Goal: Obtain resource: Download file/media

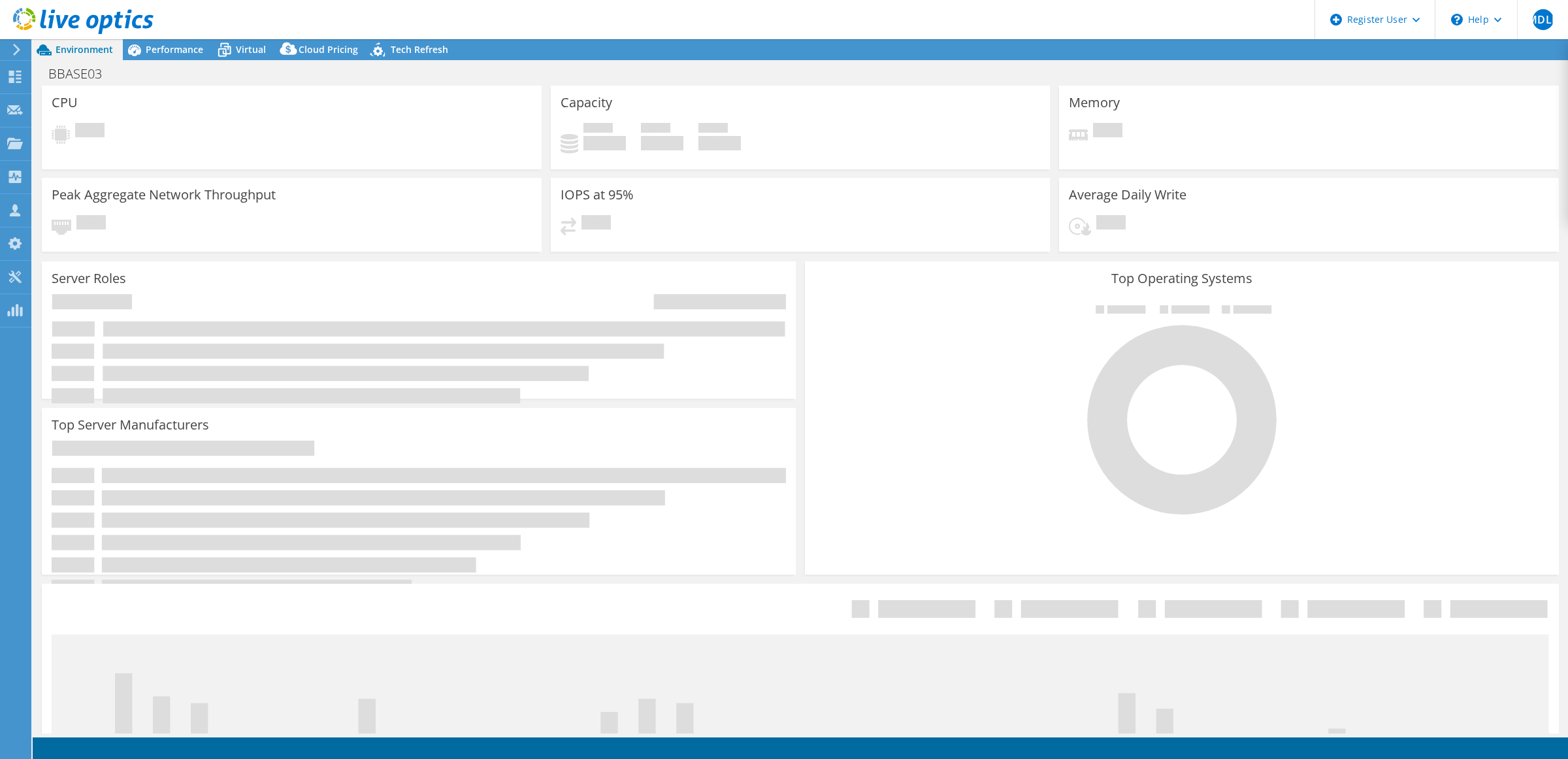
select select "USD"
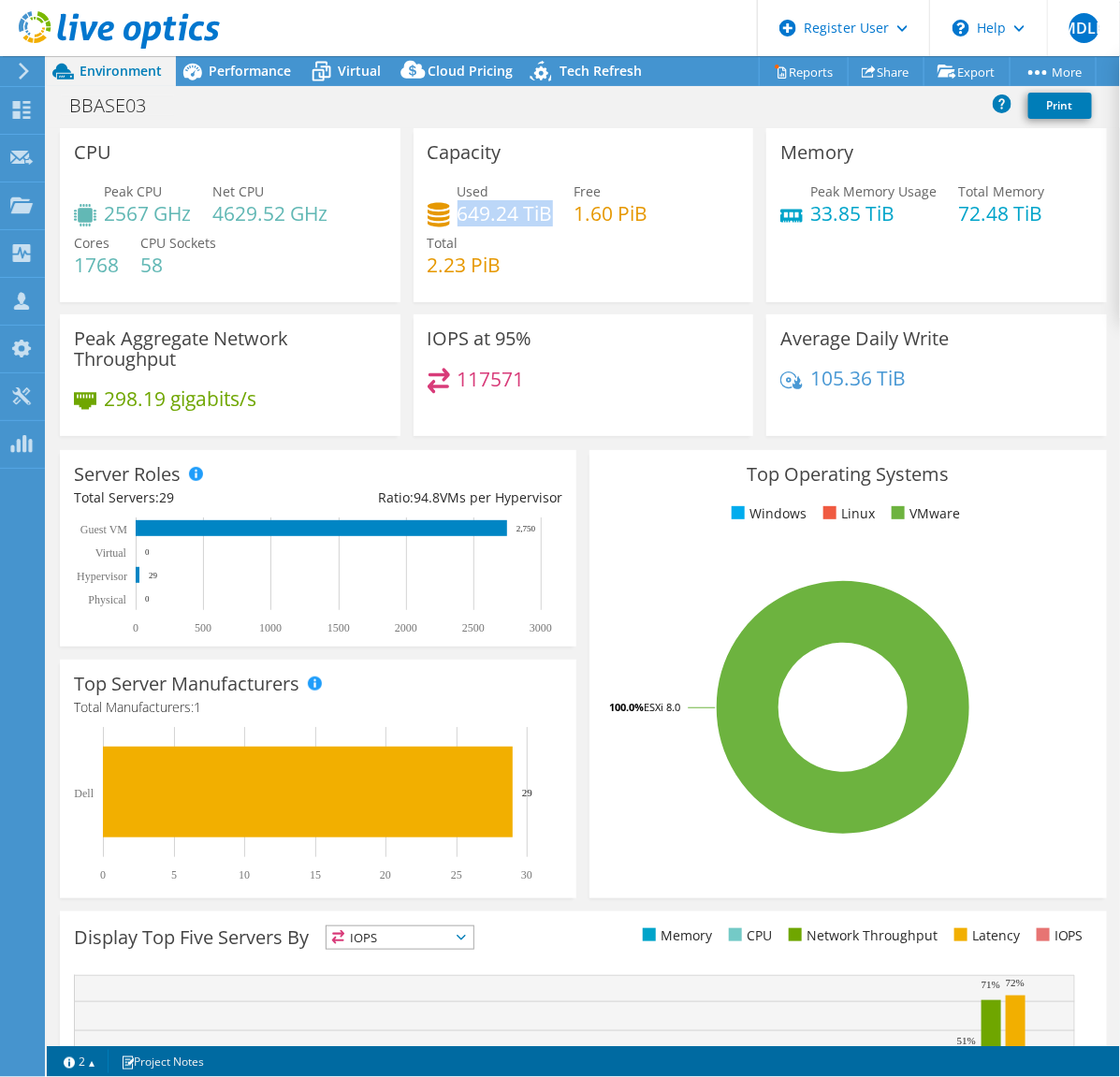
drag, startPoint x: 451, startPoint y: 217, endPoint x: 540, endPoint y: 217, distance: 89.0
click at [540, 217] on h4 "649.24 TiB" at bounding box center [505, 214] width 96 height 21
click at [260, 70] on span "Performance" at bounding box center [250, 70] width 82 height 18
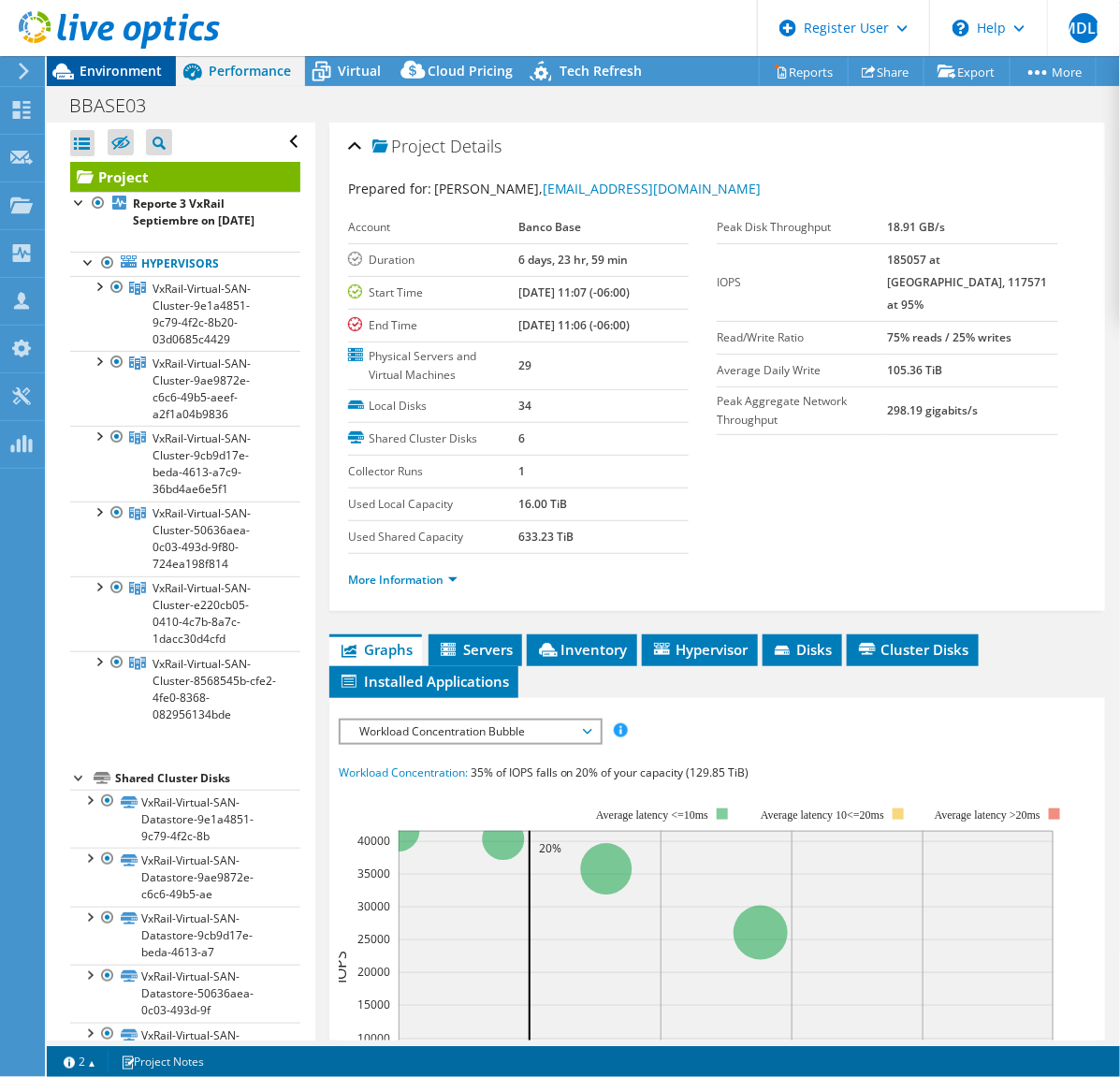
click at [108, 68] on span "Environment" at bounding box center [120, 70] width 82 height 18
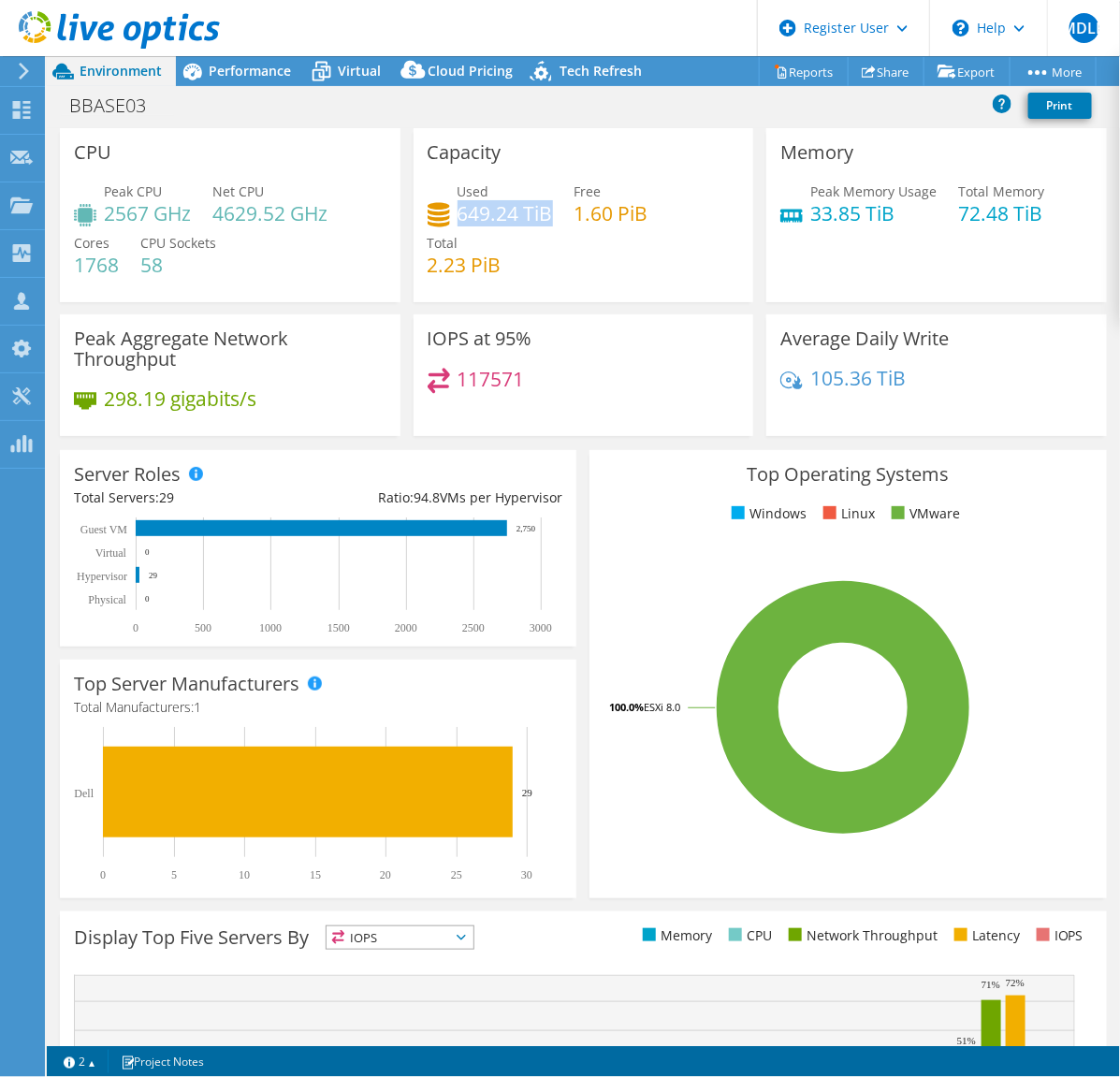
drag, startPoint x: 451, startPoint y: 216, endPoint x: 543, endPoint y: 217, distance: 92.0
click at [543, 217] on h4 "649.24 TiB" at bounding box center [505, 214] width 96 height 21
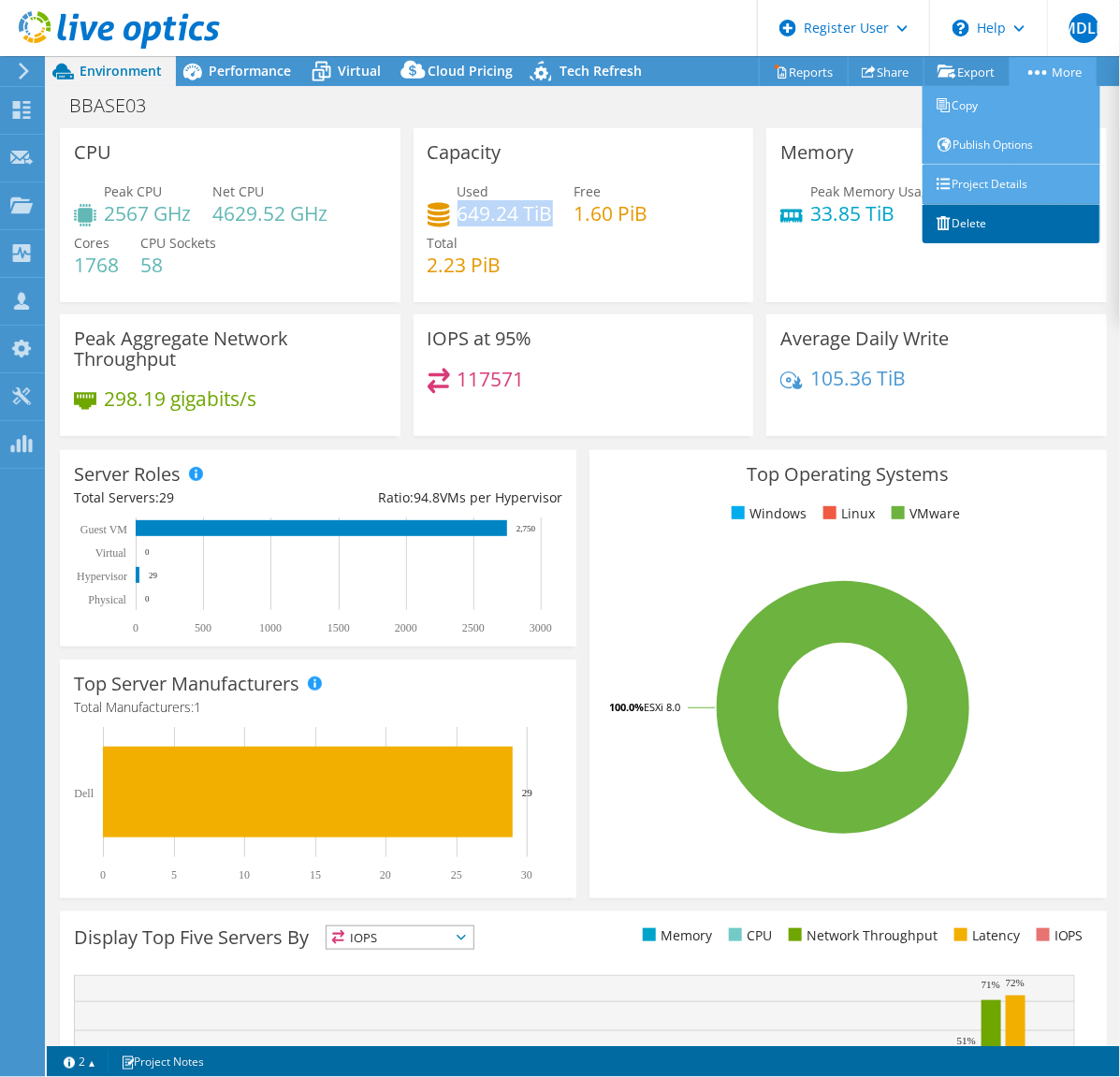
drag, startPoint x: 993, startPoint y: 181, endPoint x: 967, endPoint y: 203, distance: 34.1
click at [993, 181] on link "Project Details" at bounding box center [1011, 184] width 178 height 40
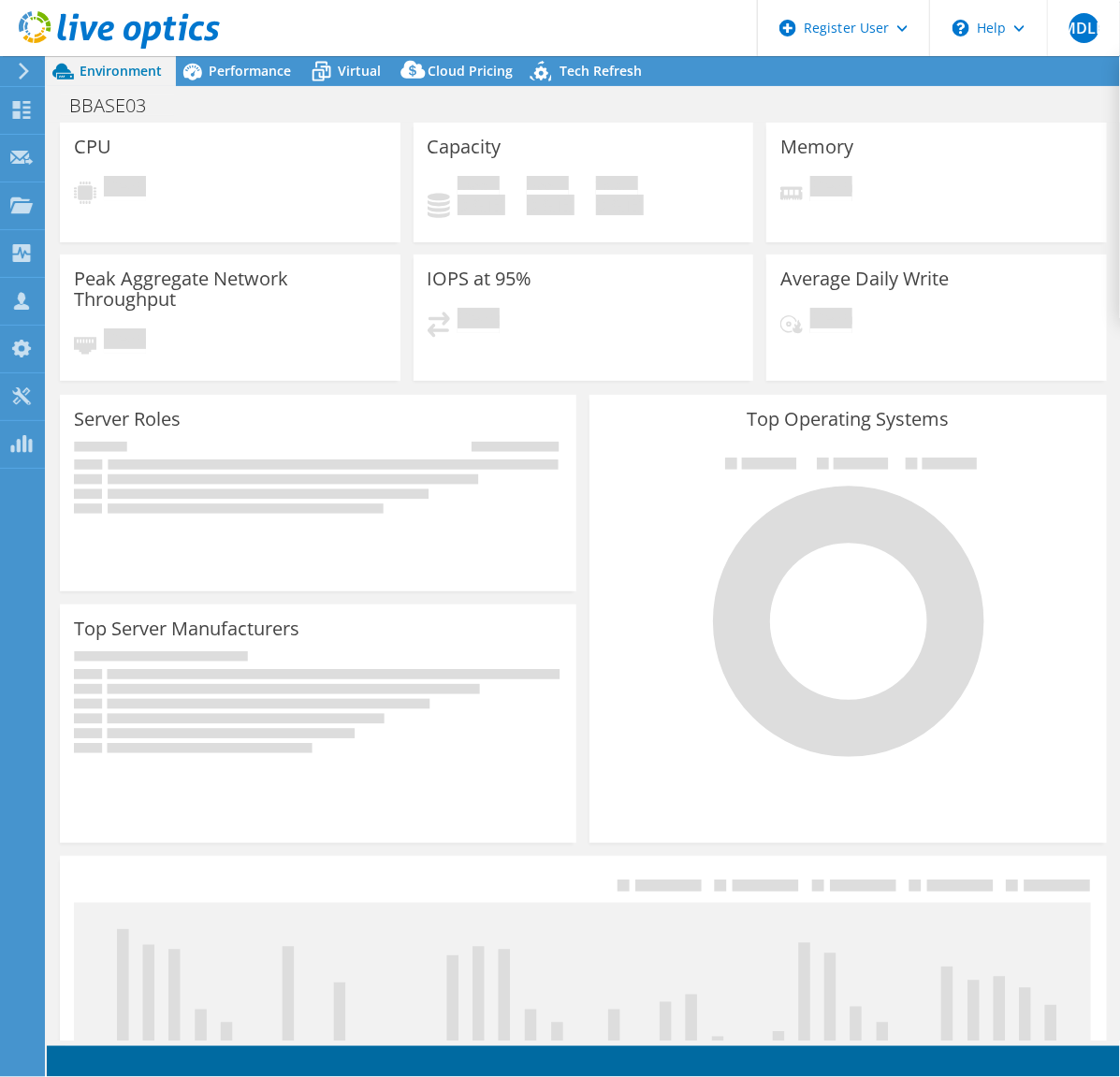
select select "USD"
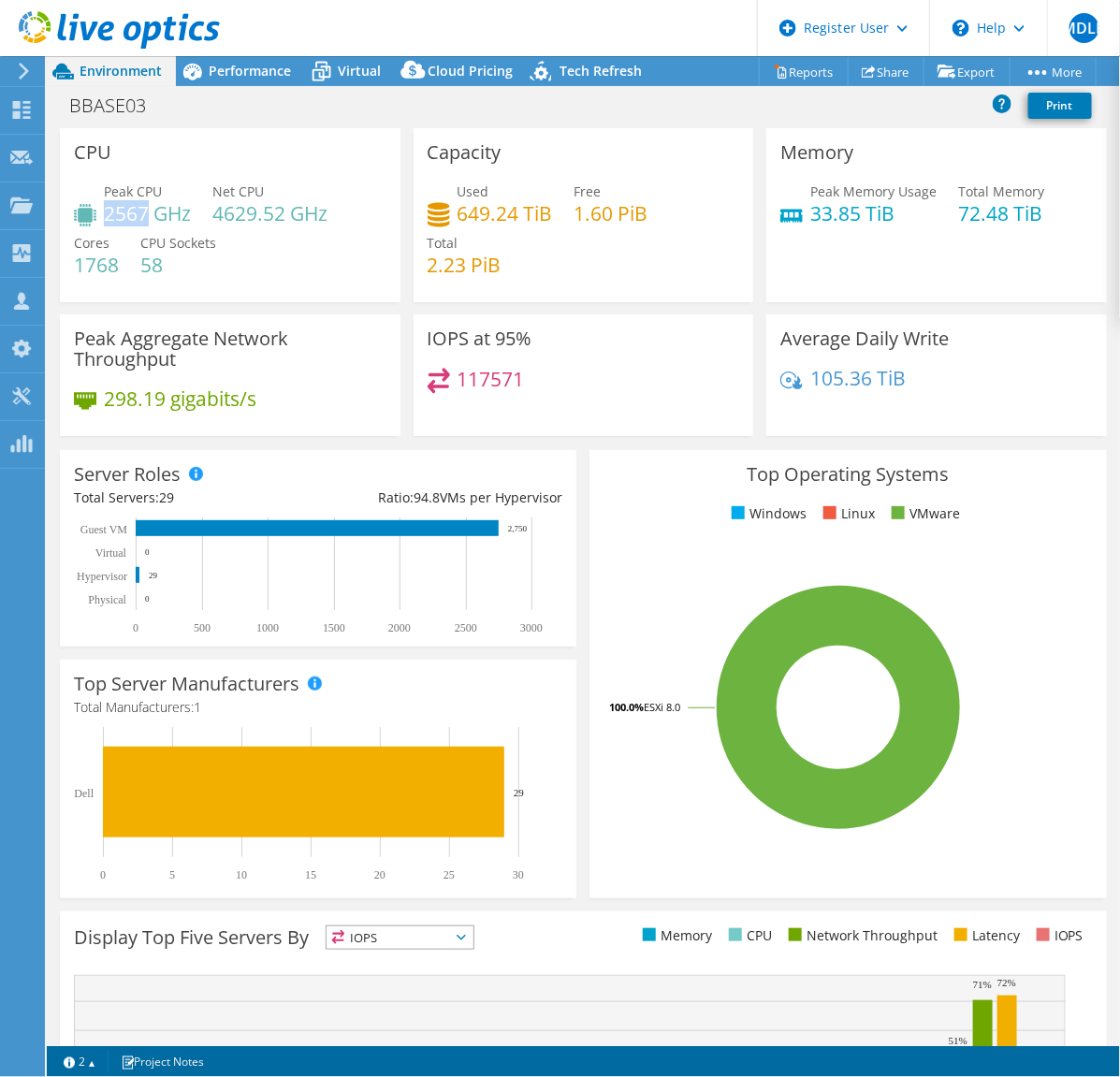
drag, startPoint x: 108, startPoint y: 217, endPoint x: 146, endPoint y: 214, distance: 38.1
click at [146, 214] on h4 "2567 GHz" at bounding box center [148, 214] width 87 height 21
click at [243, 73] on span "Performance" at bounding box center [250, 70] width 82 height 18
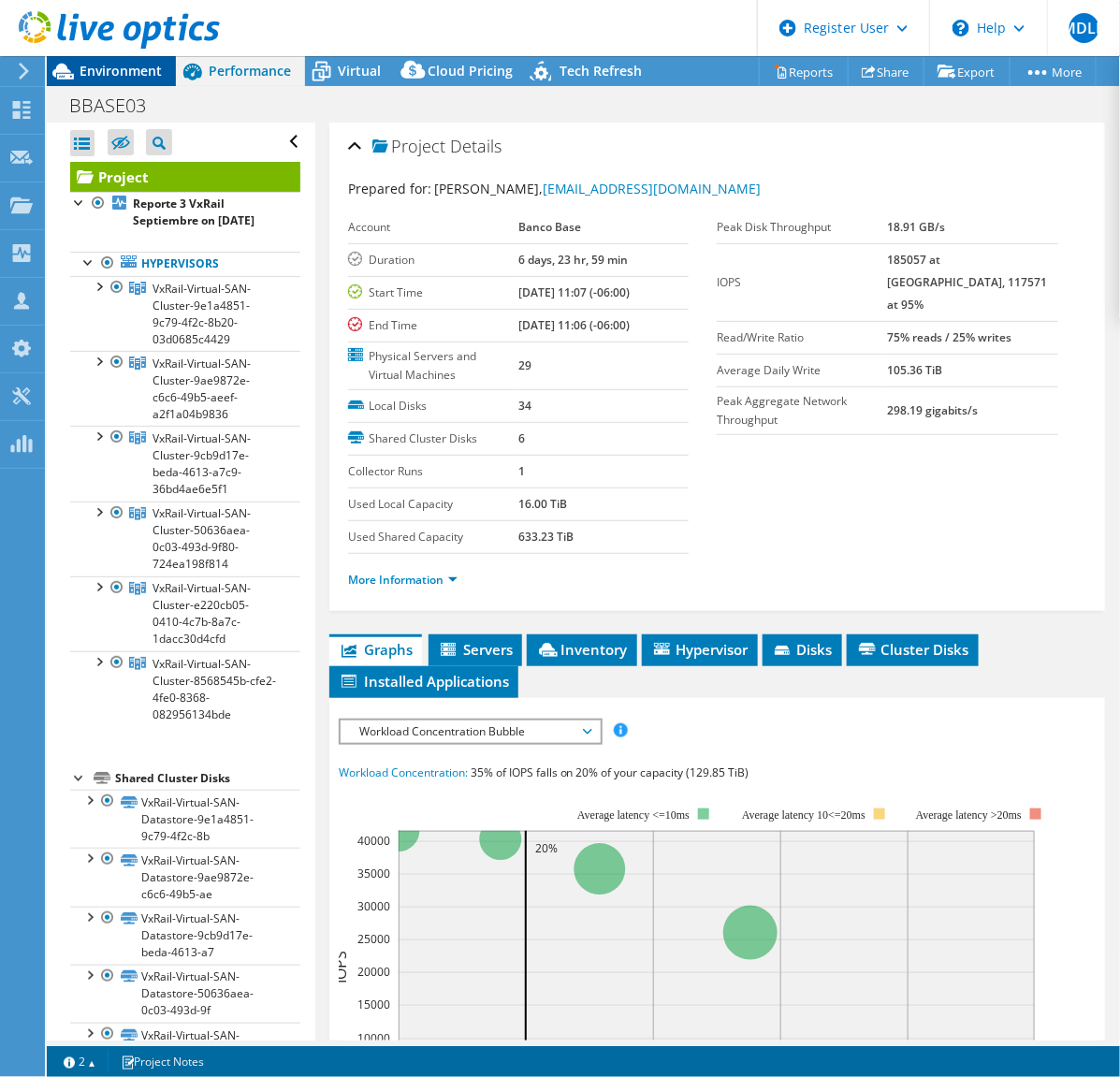
click at [127, 65] on span "Environment" at bounding box center [120, 70] width 82 height 18
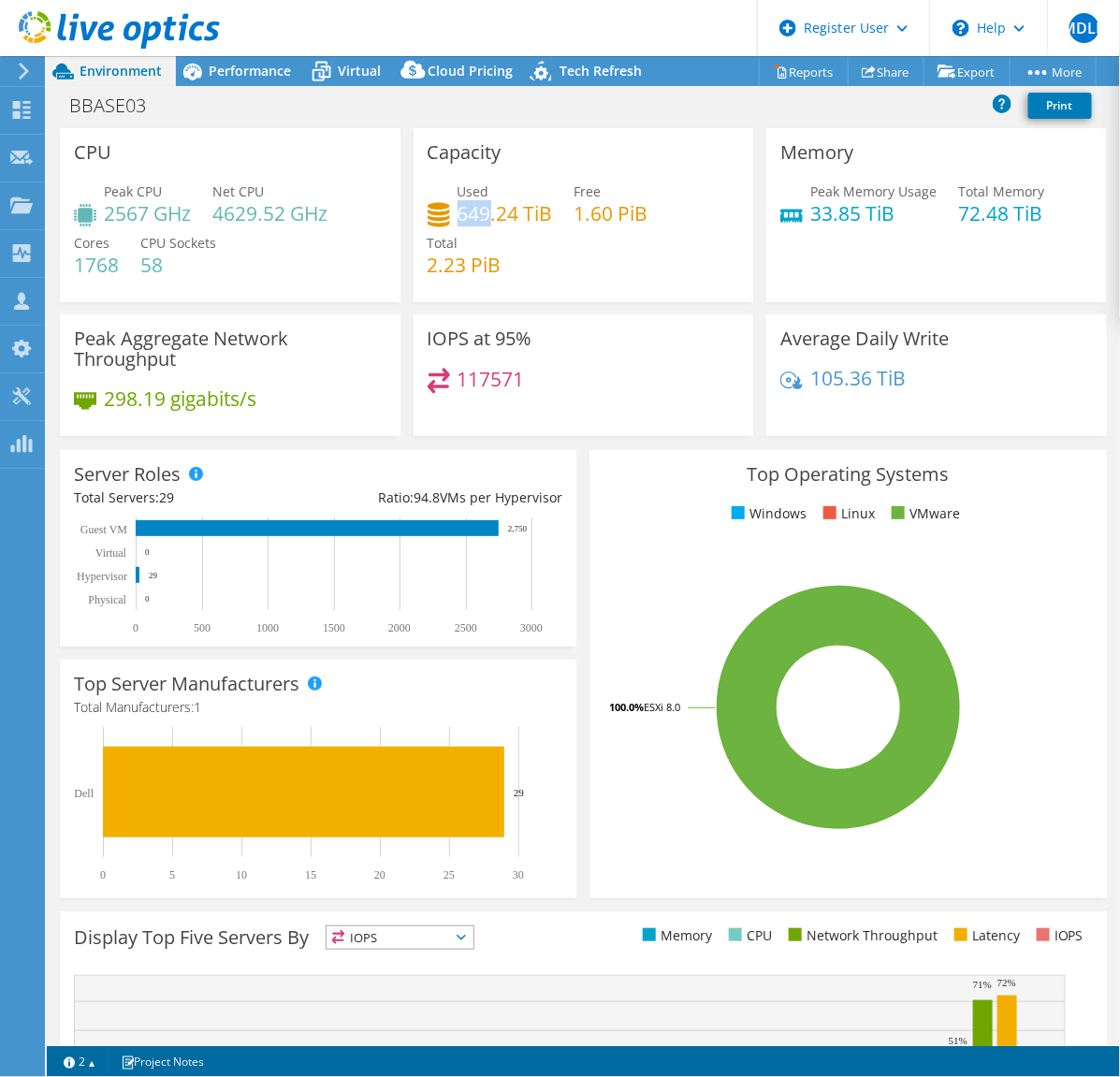
drag, startPoint x: 452, startPoint y: 213, endPoint x: 486, endPoint y: 217, distance: 34.2
click at [486, 217] on h4 "649.24 TiB" at bounding box center [505, 214] width 96 height 21
click at [278, 235] on div "Peak CPU 2567 GHz Net CPU 4629.52 GHz Cores 1768 CPU Sockets 58" at bounding box center [230, 237] width 312 height 113
drag, startPoint x: 117, startPoint y: 217, endPoint x: 290, endPoint y: 217, distance: 173.0
click at [290, 217] on div "Peak CPU 2567 GHz Net CPU 4629.52 GHz Cores 1768 CPU Sockets 58" at bounding box center [230, 237] width 312 height 113
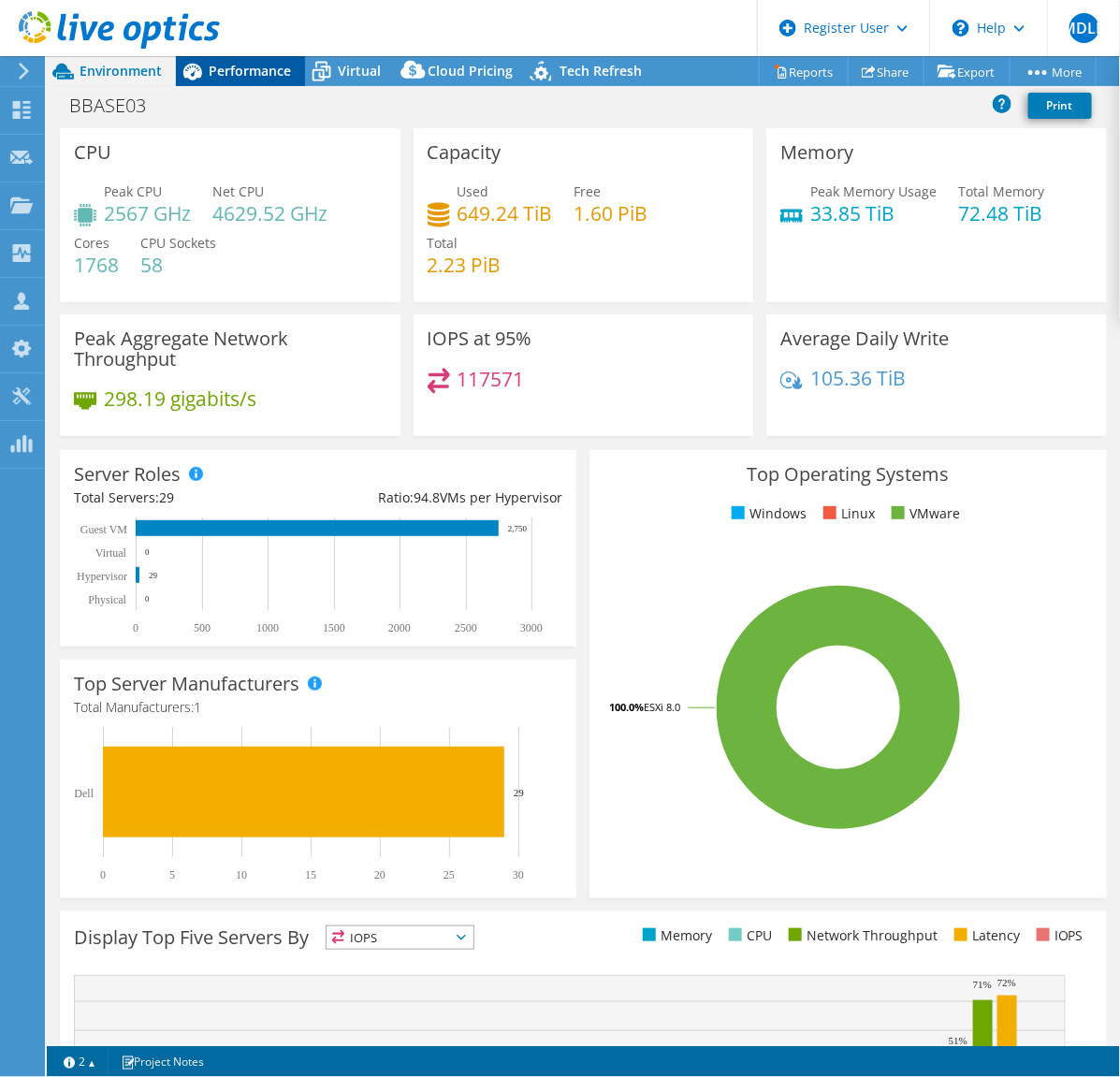
drag, startPoint x: 290, startPoint y: 217, endPoint x: 236, endPoint y: 73, distance: 153.8
click at [236, 73] on span "Performance" at bounding box center [250, 70] width 82 height 18
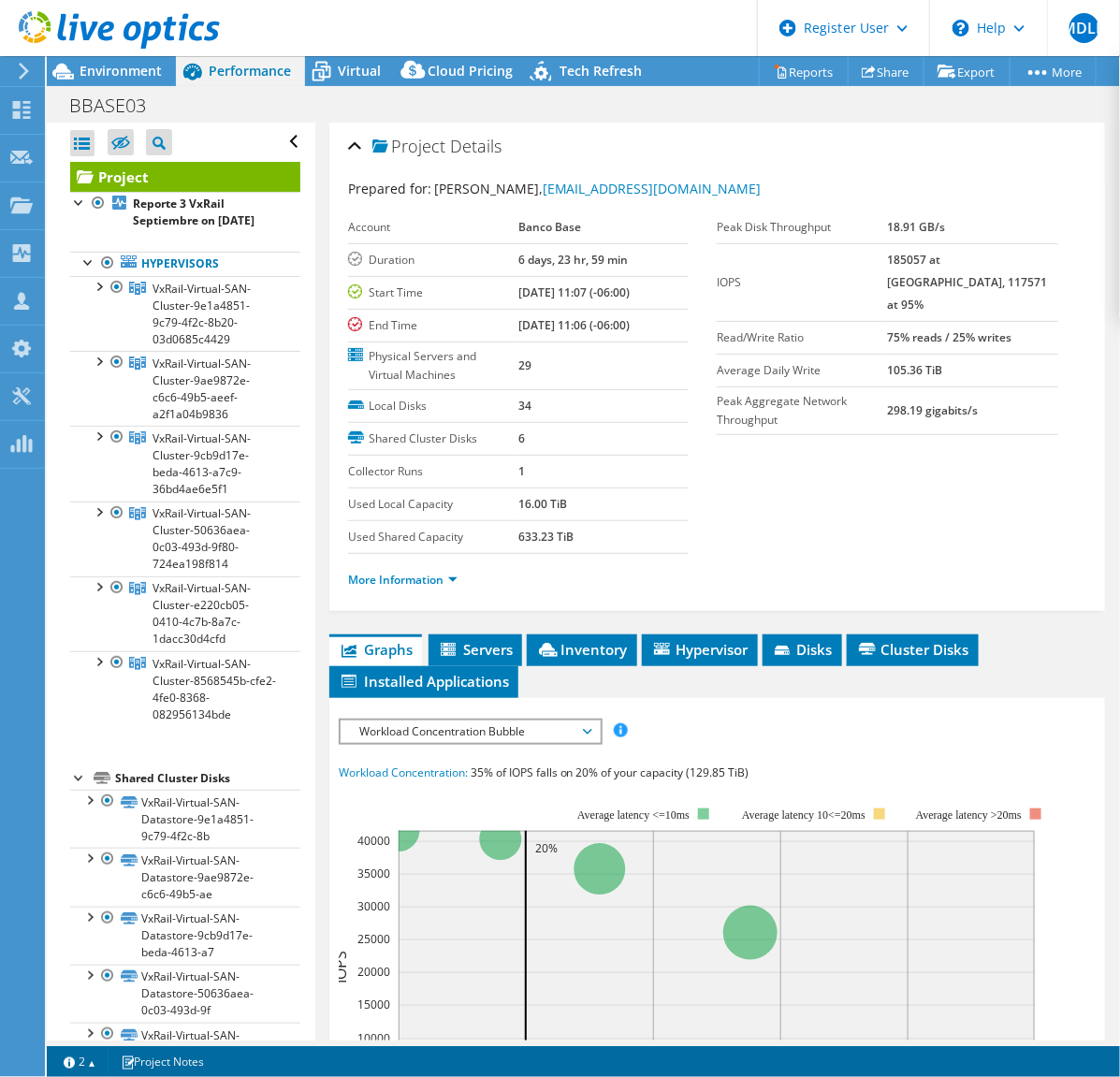
click at [476, 728] on span "Workload Concentration Bubble" at bounding box center [470, 732] width 240 height 23
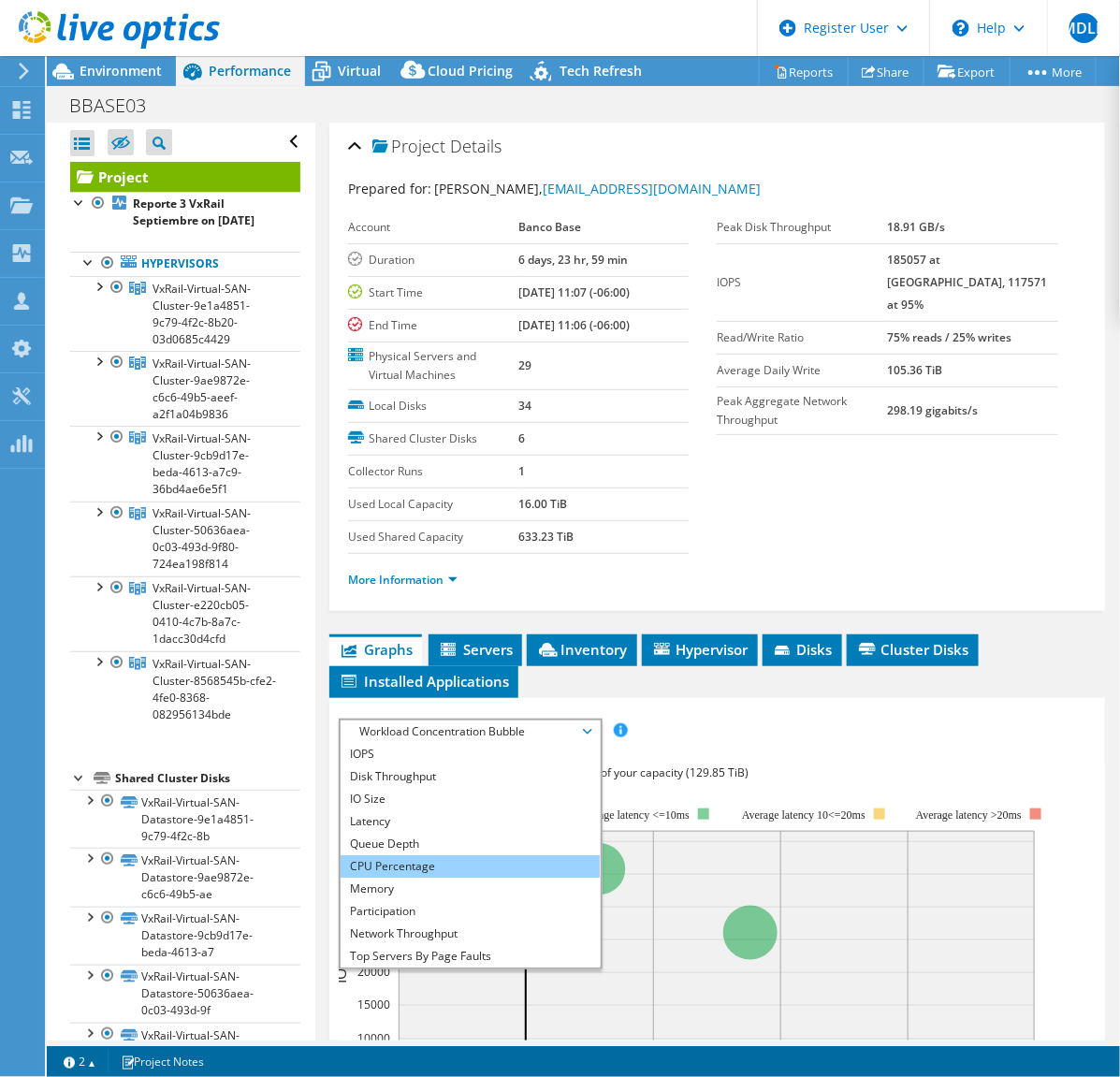
click at [417, 866] on li "CPU Percentage" at bounding box center [470, 866] width 259 height 23
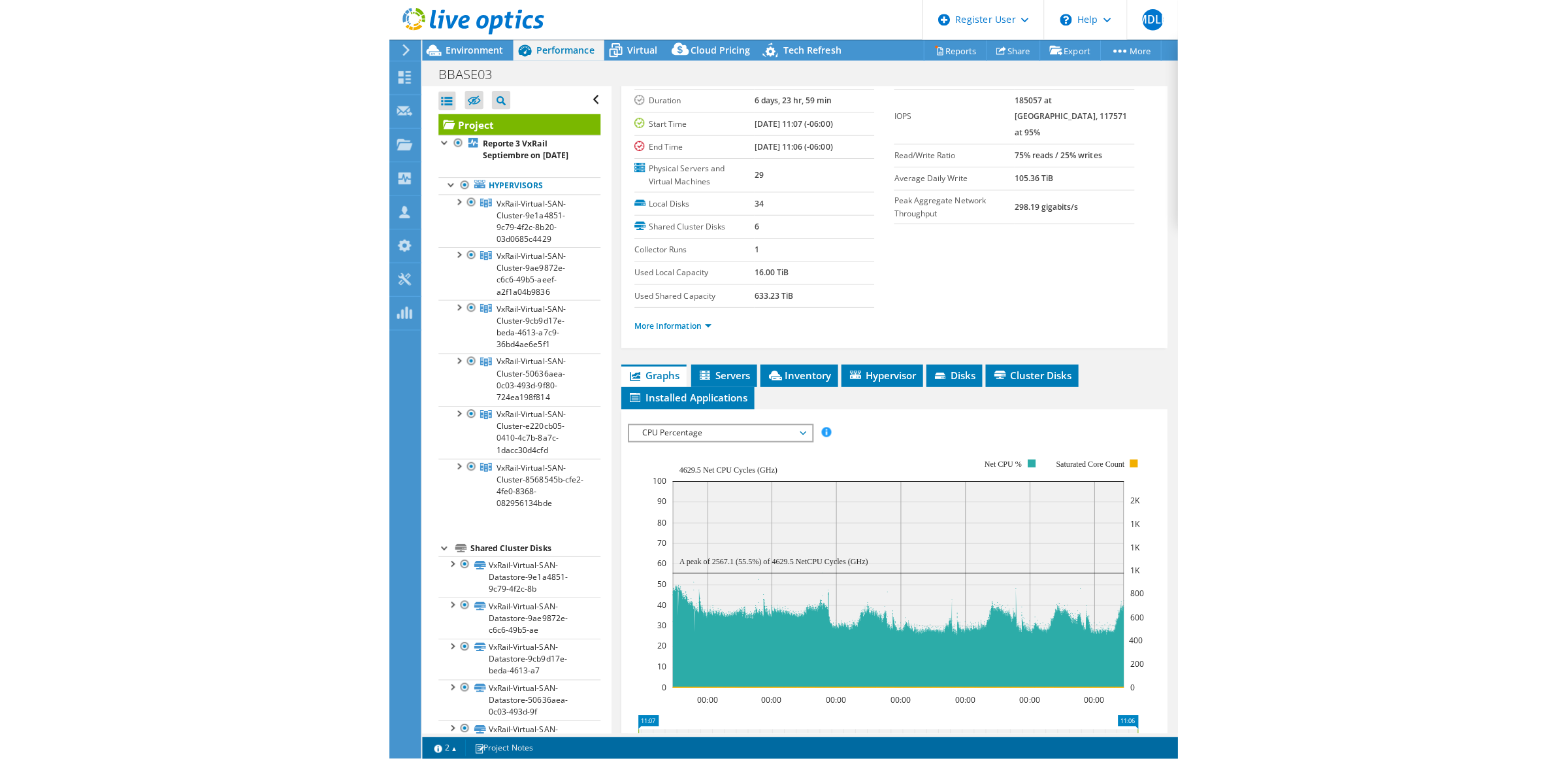
scroll to position [163, 0]
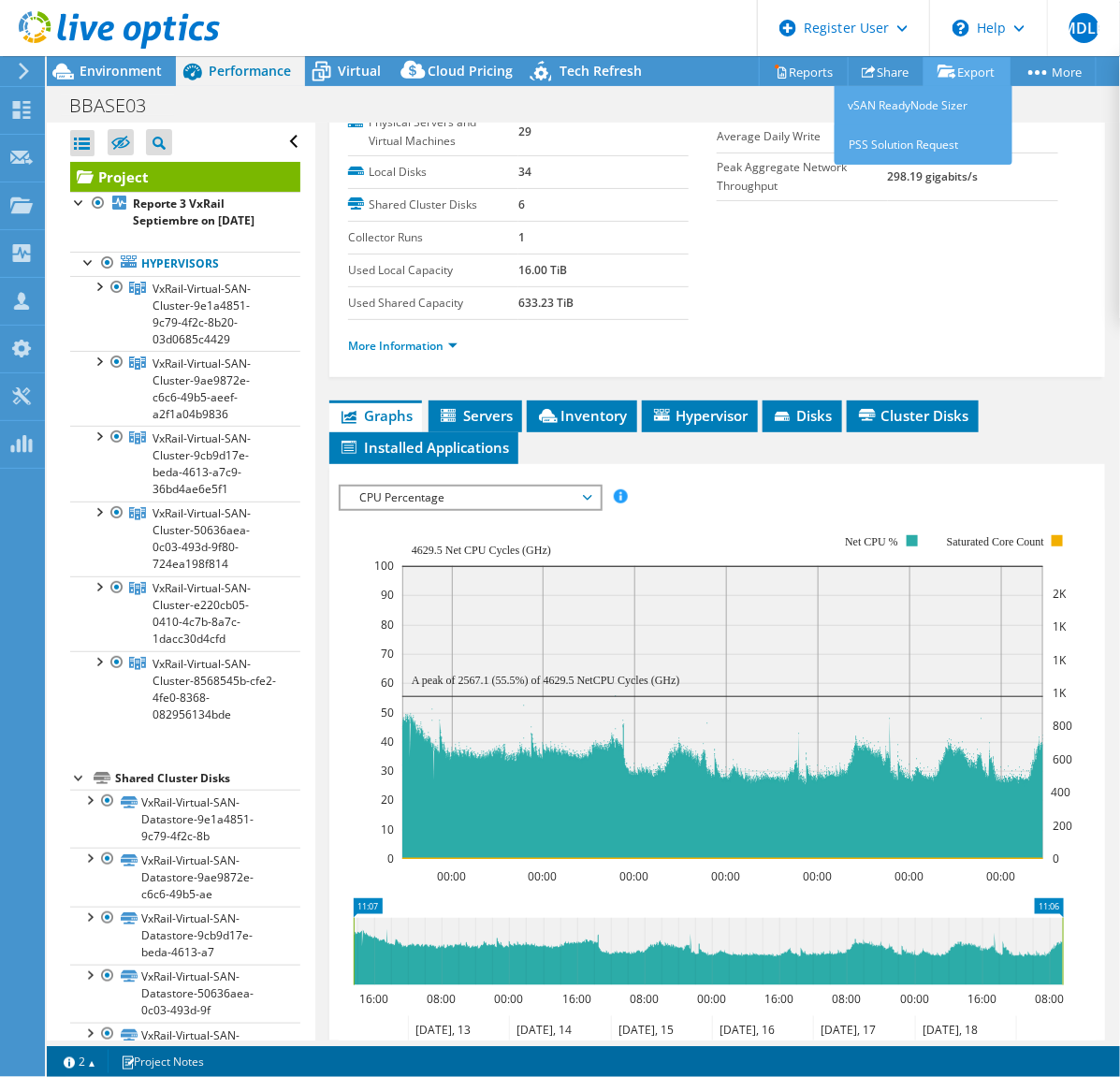
click at [957, 70] on link "Export" at bounding box center [967, 71] width 87 height 29
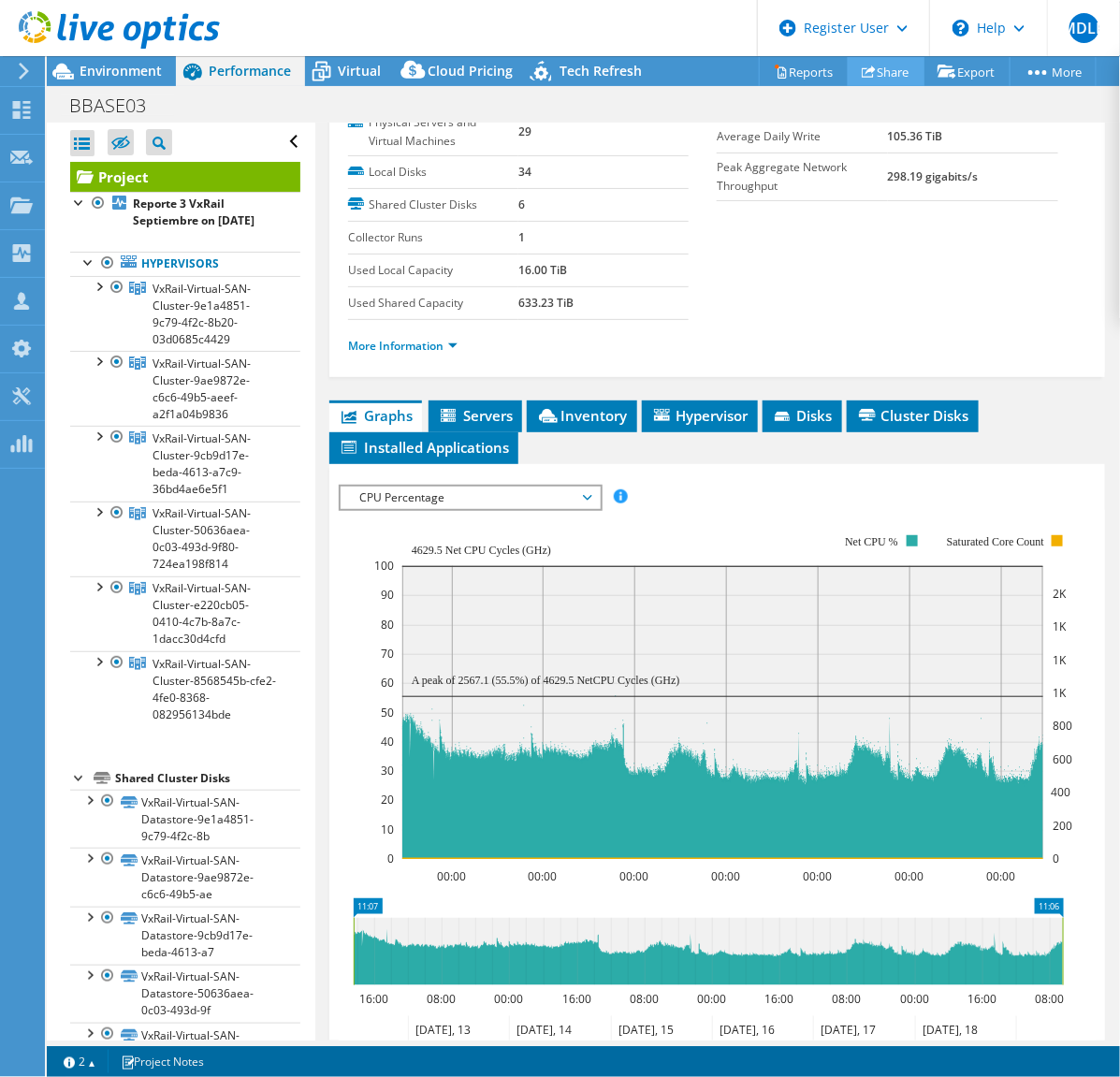
click at [885, 72] on link "Share" at bounding box center [885, 71] width 77 height 29
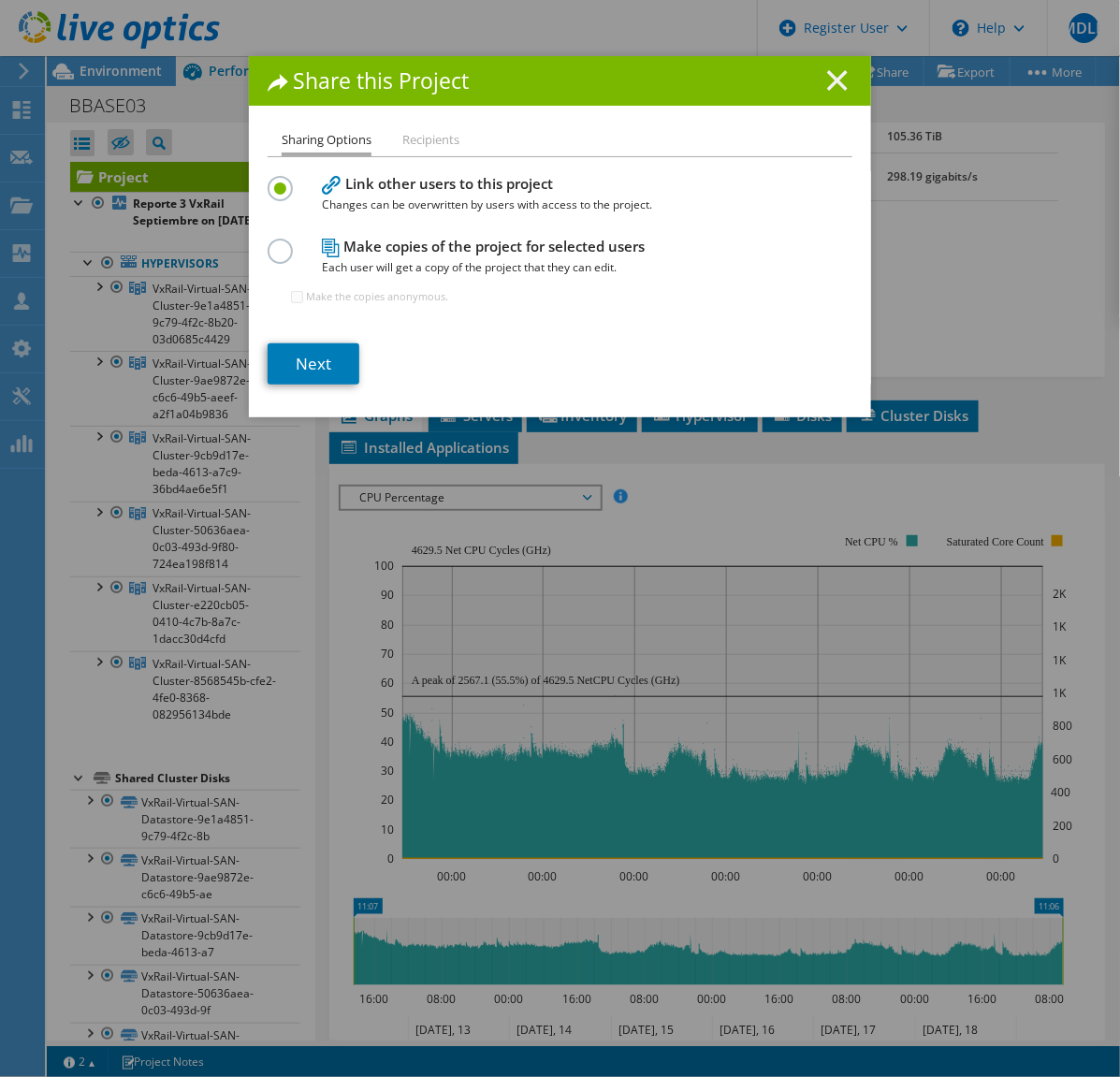
click at [829, 82] on line at bounding box center [838, 80] width 19 height 19
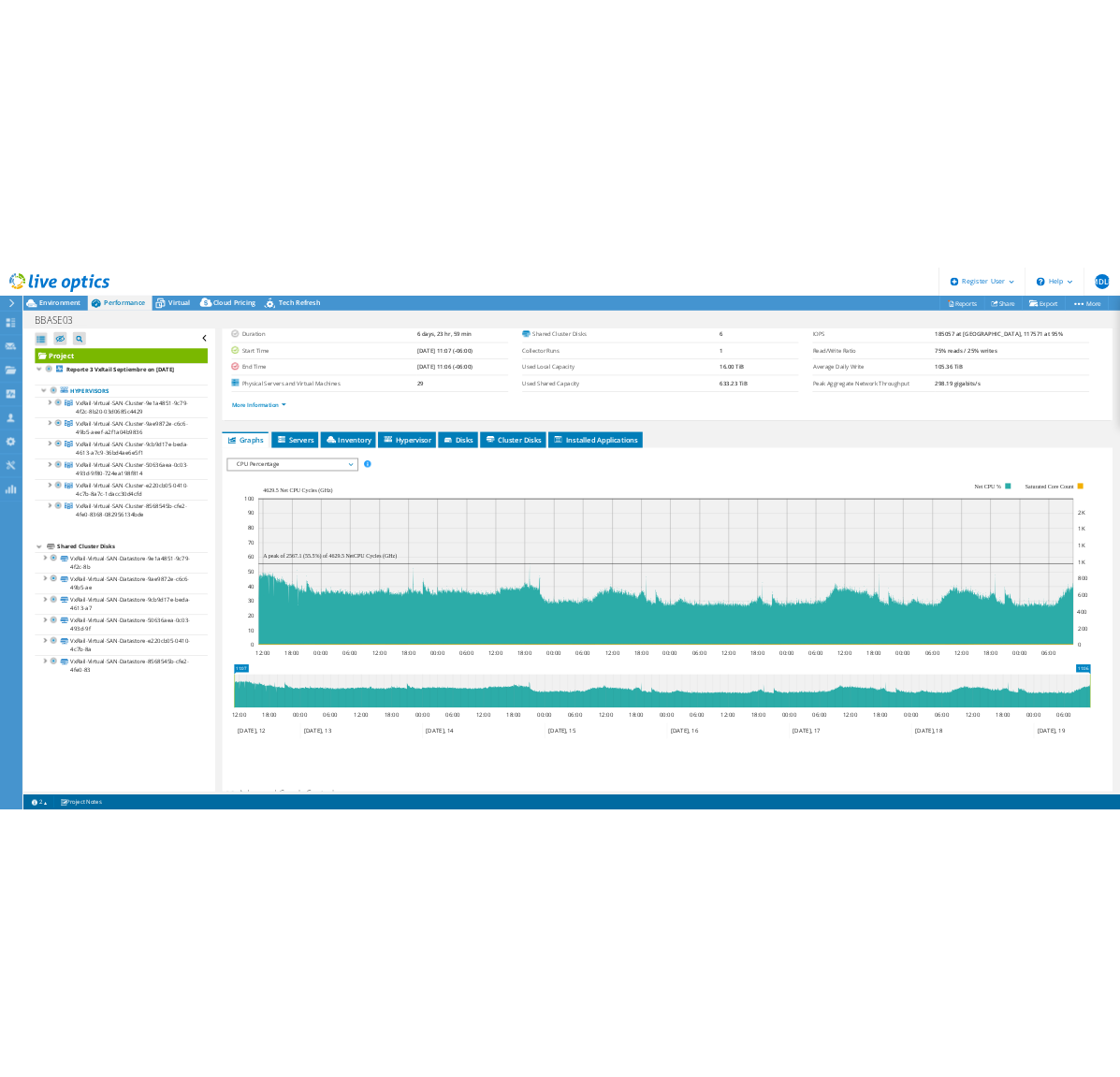
scroll to position [0, 0]
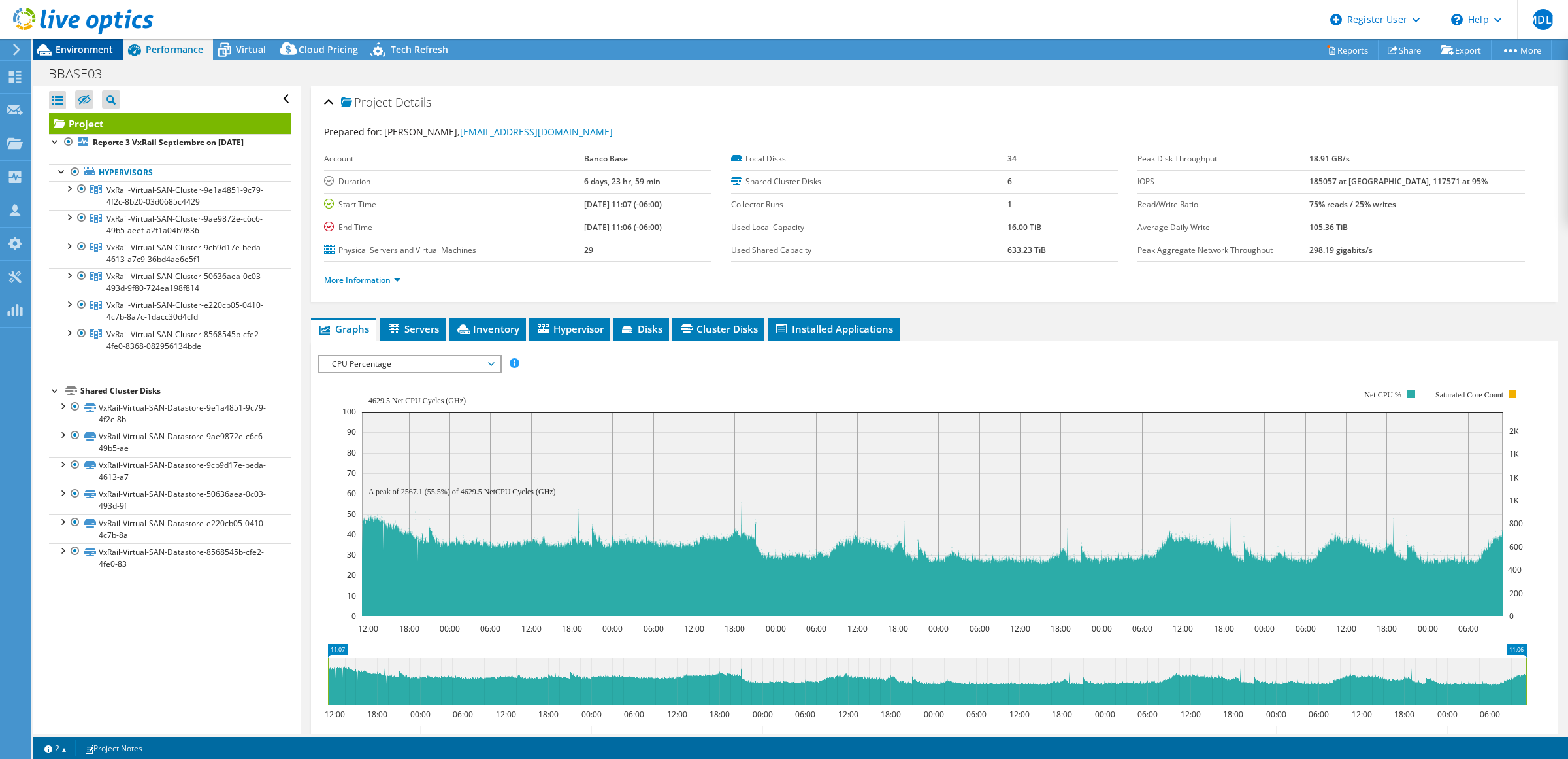
click at [79, 51] on span "Environment" at bounding box center [84, 49] width 57 height 13
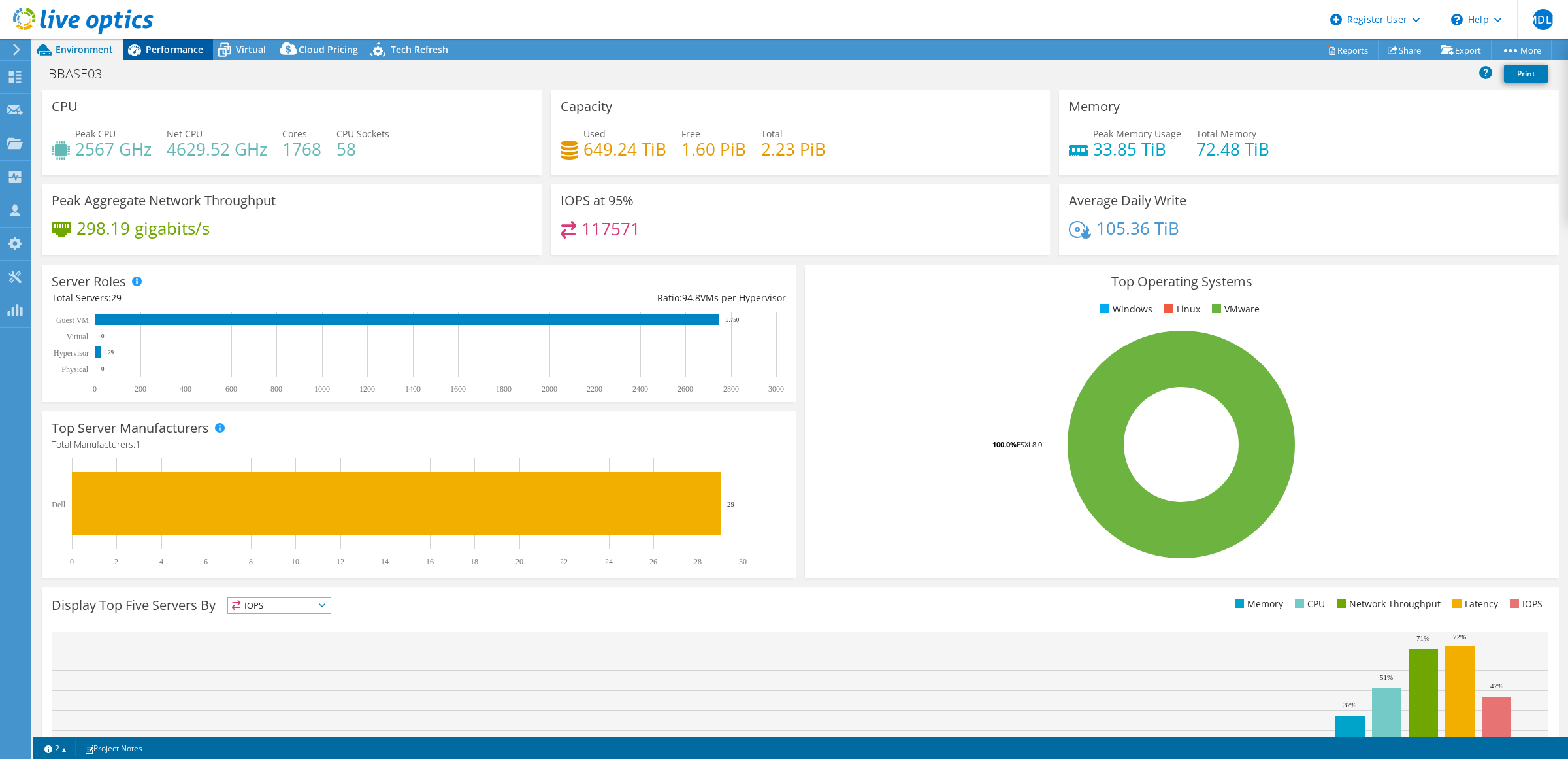
click at [153, 54] on span "Performance" at bounding box center [174, 49] width 57 height 13
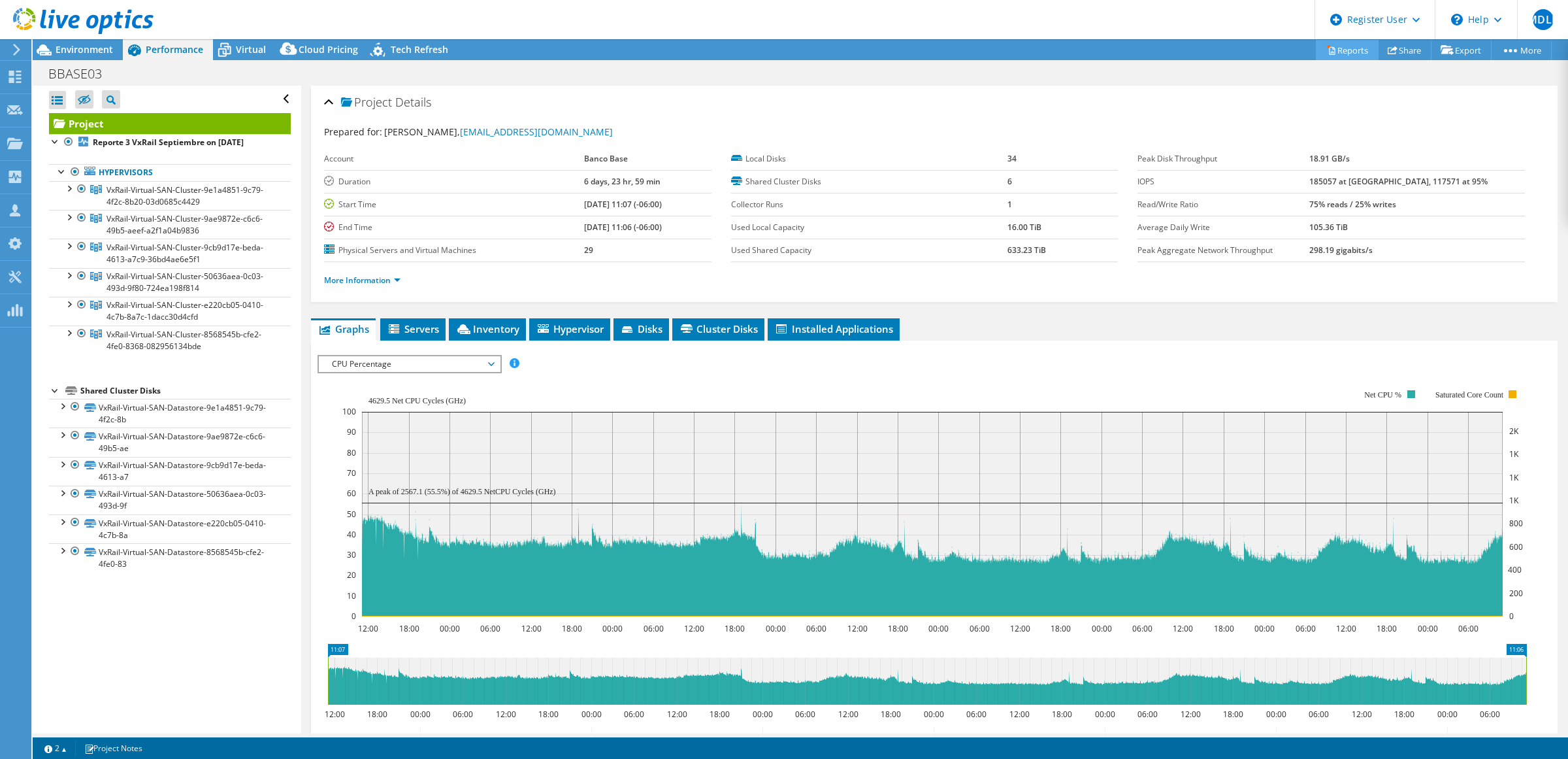
click at [781, 48] on link "Reports" at bounding box center [1347, 50] width 63 height 20
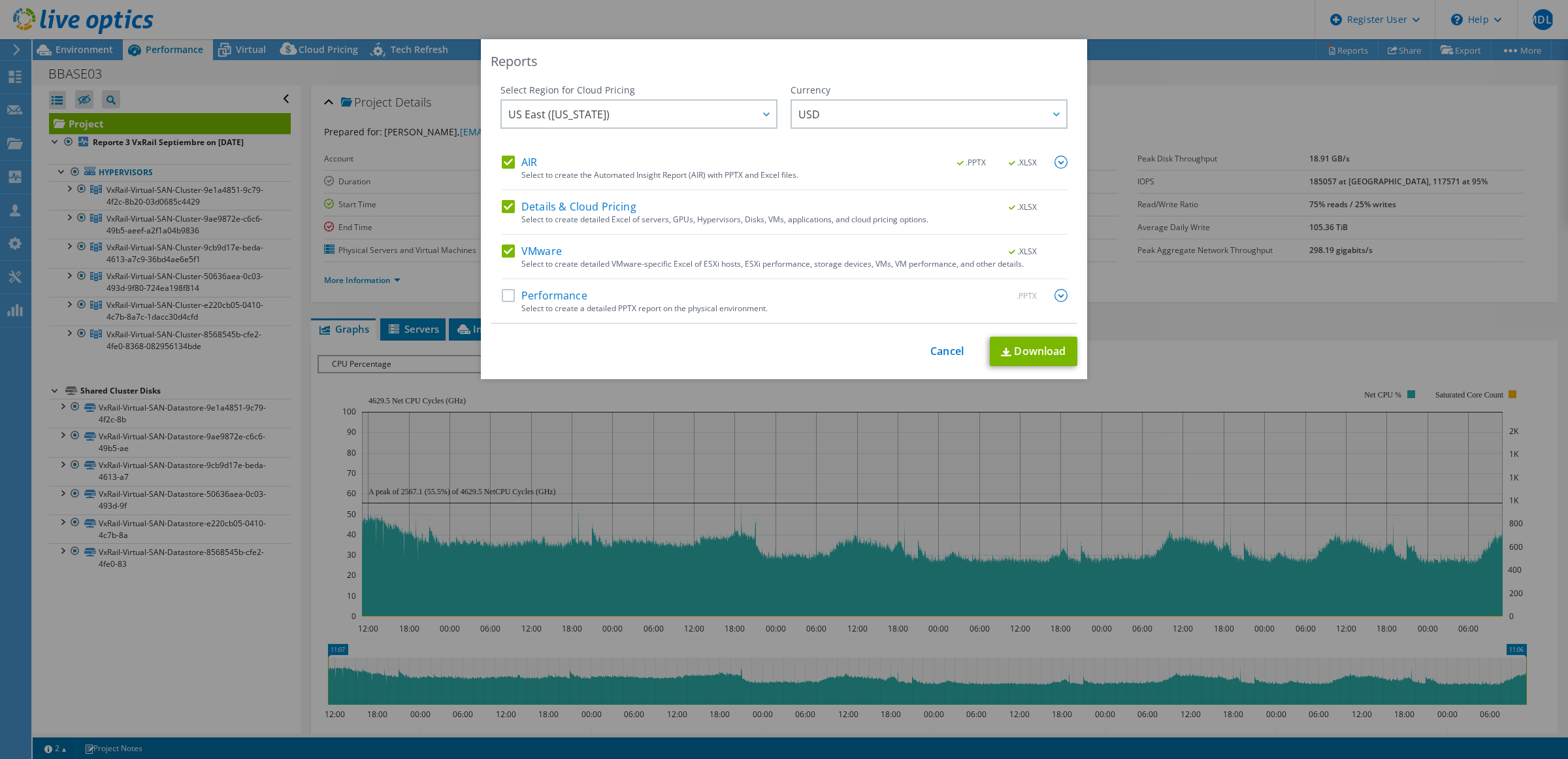
click at [517, 159] on label "AIR" at bounding box center [519, 162] width 35 height 13
click at [0, 0] on input "AIR" at bounding box center [0, 0] width 0 height 0
click at [551, 210] on label "Details & Cloud Pricing" at bounding box center [569, 207] width 135 height 13
click at [0, 0] on input "Details & Cloud Pricing" at bounding box center [0, 0] width 0 height 0
click at [781, 353] on link "Download" at bounding box center [1034, 351] width 88 height 30
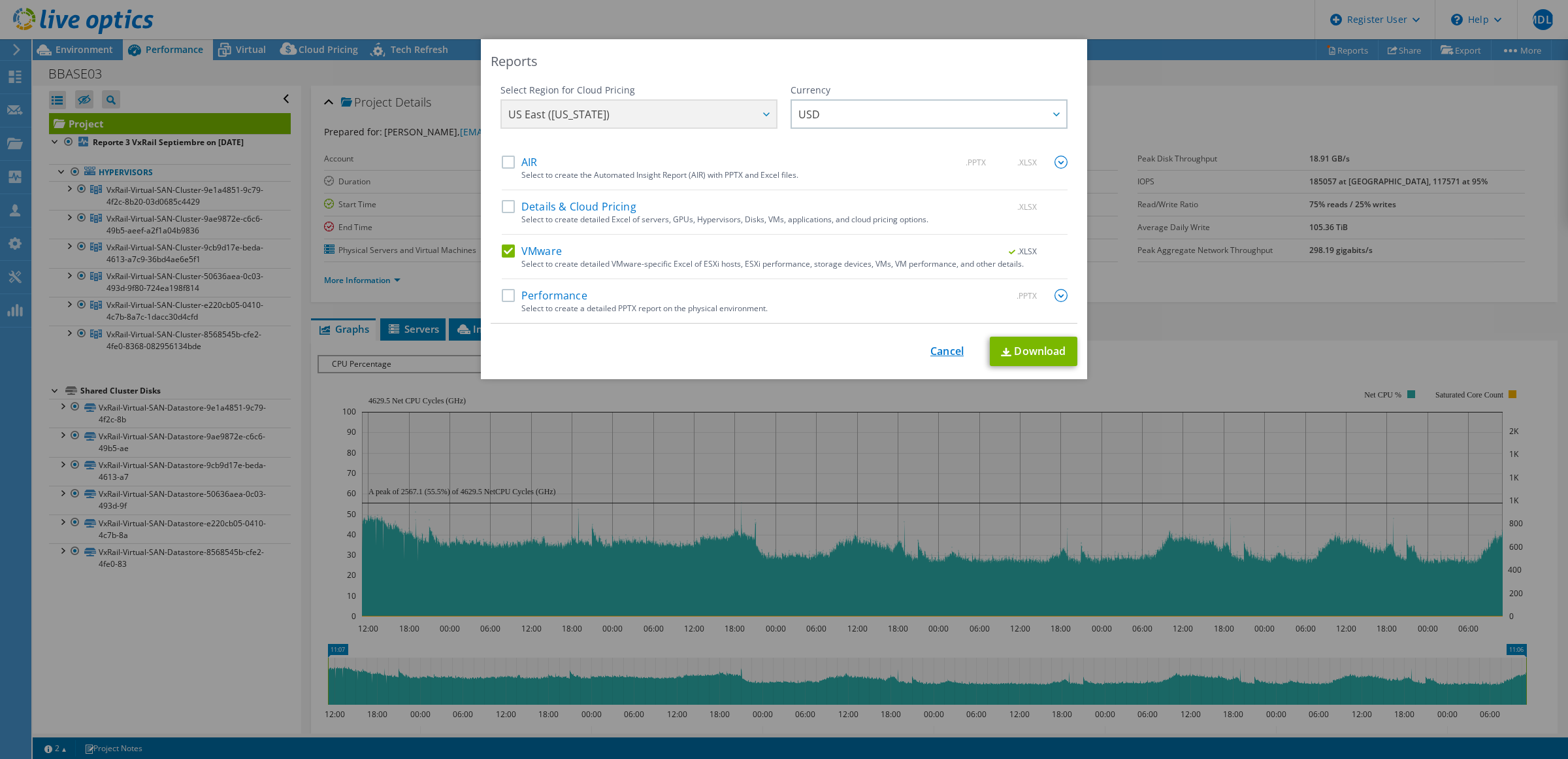
click at [781, 347] on link "Cancel" at bounding box center [947, 351] width 33 height 13
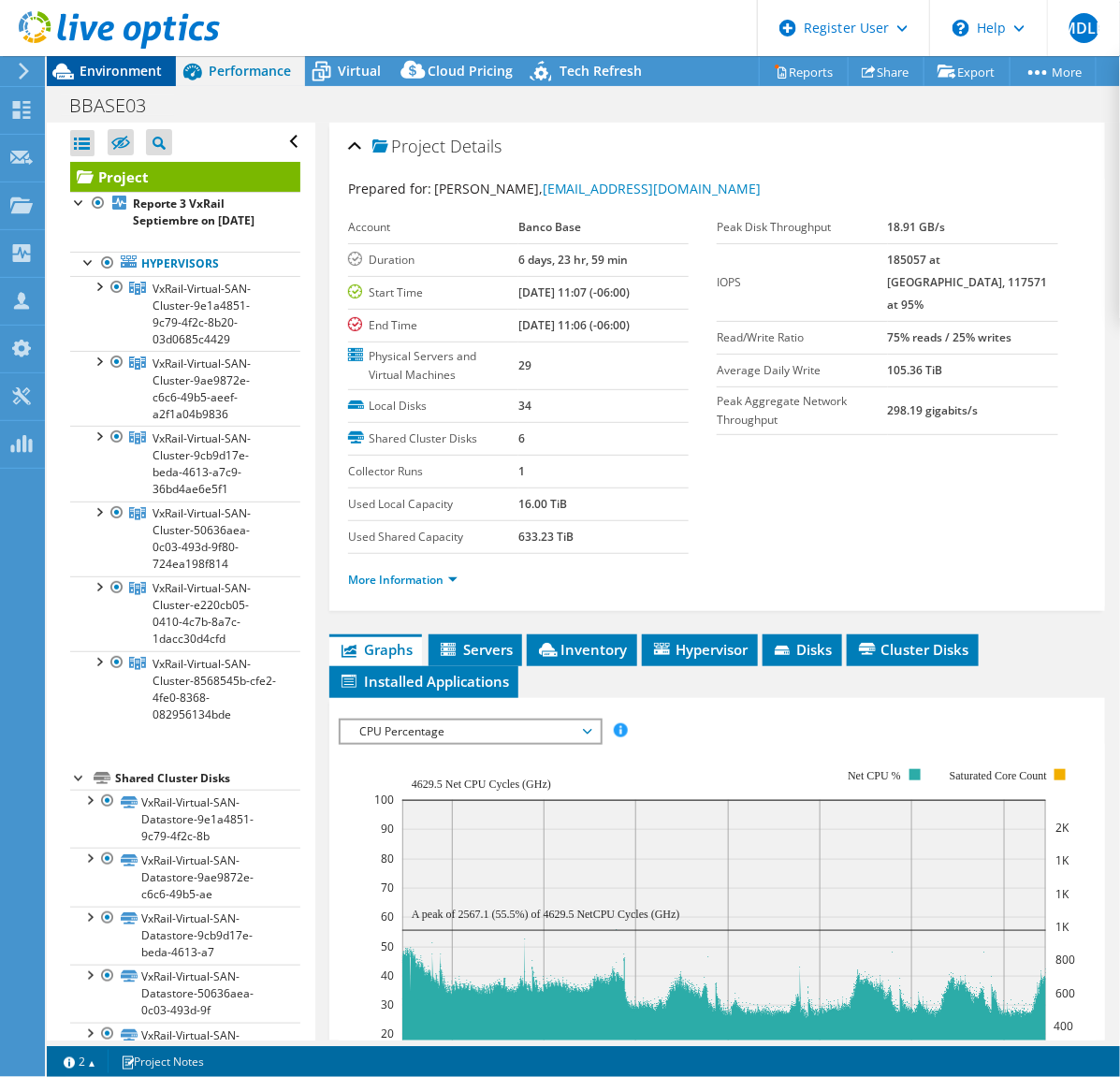
click at [132, 70] on span "Environment" at bounding box center [120, 70] width 82 height 18
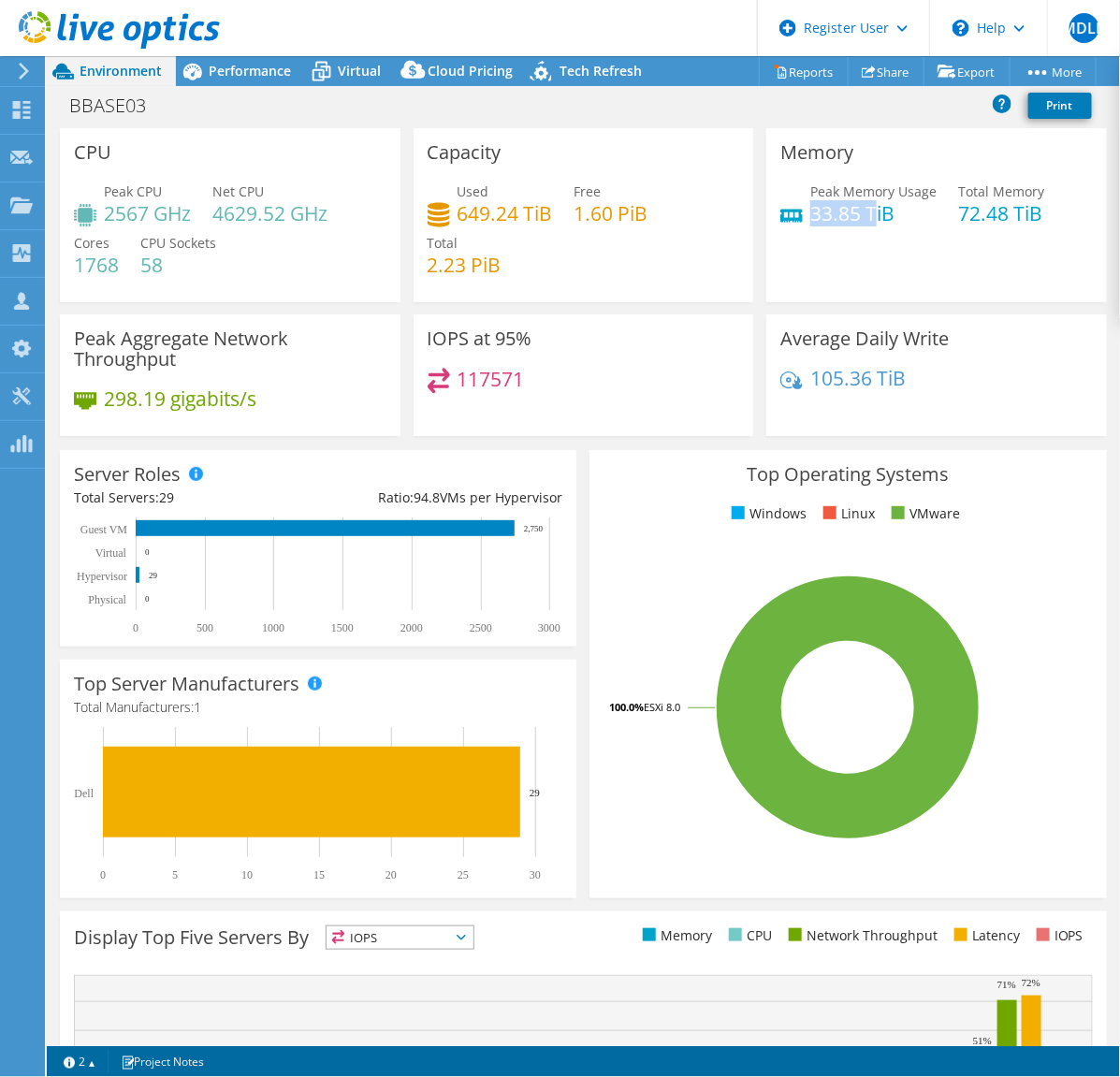
drag, startPoint x: 800, startPoint y: 214, endPoint x: 863, endPoint y: 214, distance: 63.0
click at [863, 214] on h4 "33.85 TiB" at bounding box center [874, 214] width 127 height 21
drag, startPoint x: 104, startPoint y: 211, endPoint x: 178, endPoint y: 219, distance: 74.4
click at [178, 219] on h4 "2567 GHz" at bounding box center [148, 214] width 87 height 21
